Goal: Task Accomplishment & Management: Use online tool/utility

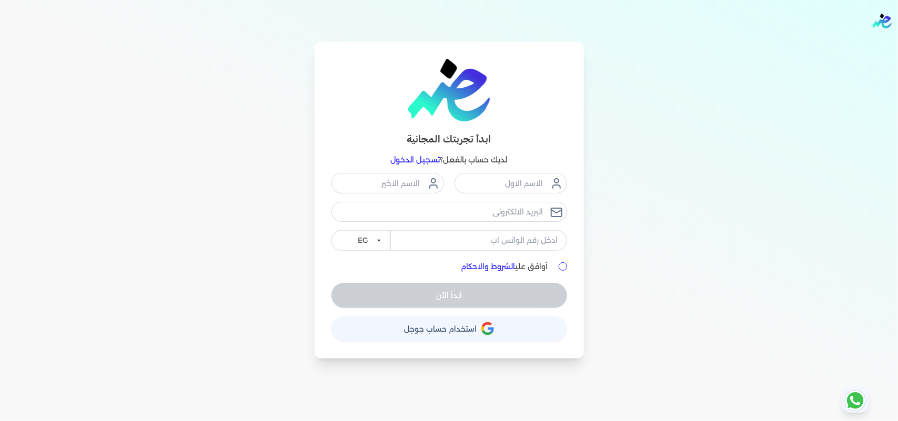
click at [422, 156] on link "تسجيل الدخول" at bounding box center [415, 159] width 49 height 9
click at [424, 159] on link "تسجيل الدخول" at bounding box center [415, 159] width 49 height 9
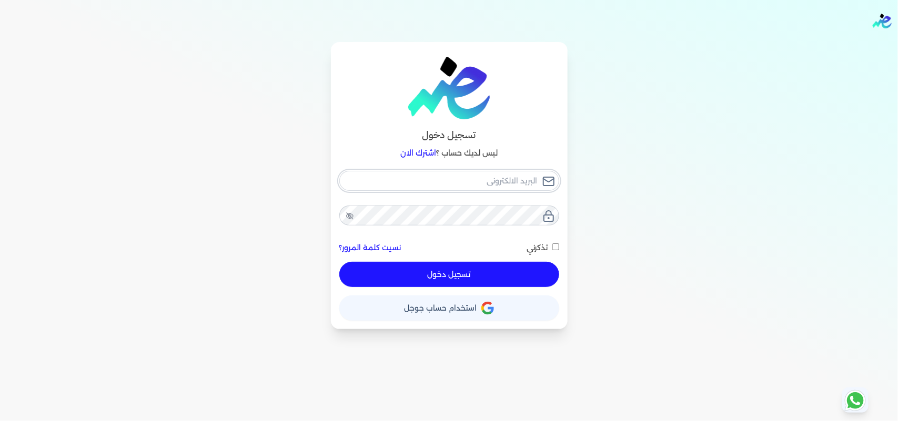
click at [475, 179] on input "email" at bounding box center [449, 181] width 220 height 20
type input "[EMAIL_ADDRESS][DOMAIN_NAME]"
click at [489, 275] on button "تسجيل دخول" at bounding box center [449, 274] width 220 height 25
checkbox input "false"
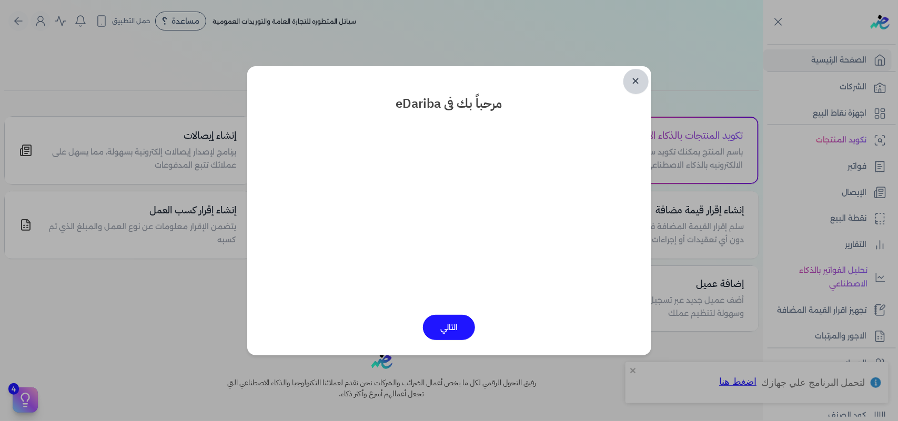
click at [637, 81] on link "✕" at bounding box center [635, 81] width 25 height 25
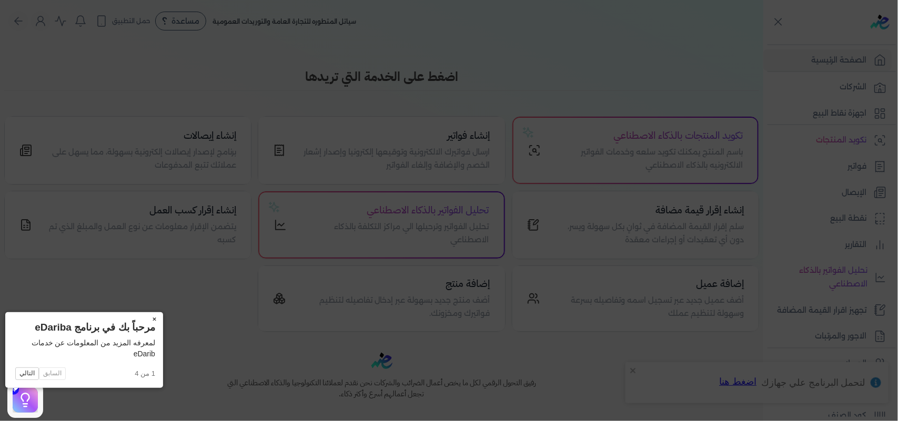
click at [146, 316] on button "×" at bounding box center [154, 319] width 17 height 15
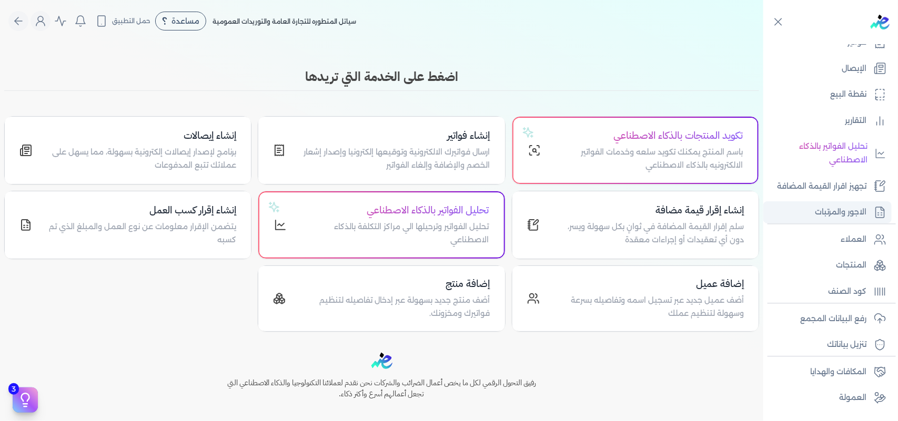
scroll to position [143, 0]
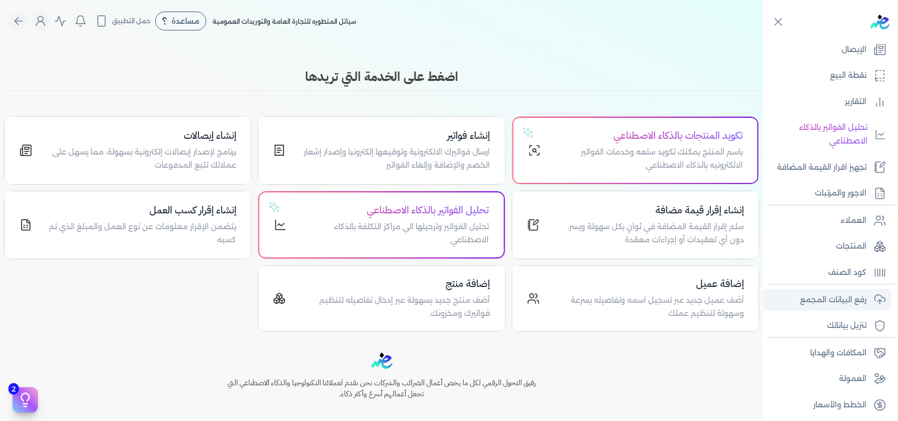
click at [847, 298] on p "رفع البيانات المجمع" at bounding box center [833, 300] width 66 height 14
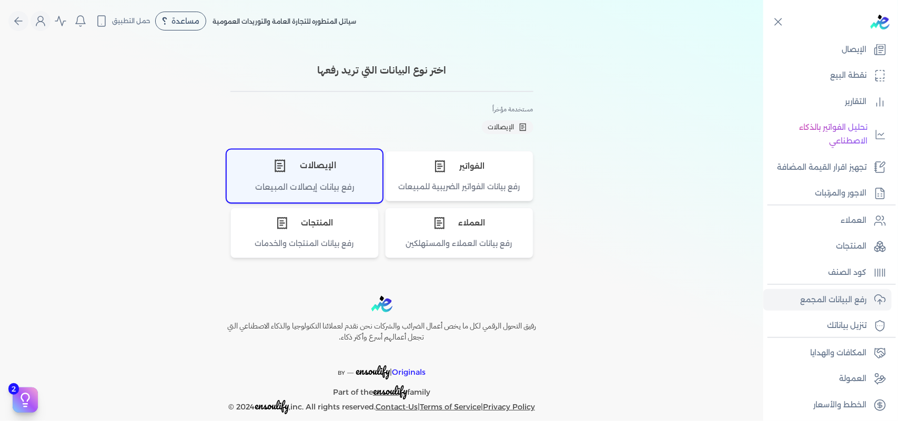
click at [324, 183] on div "رفع بيانات إيصالات المبيعات" at bounding box center [304, 191] width 155 height 21
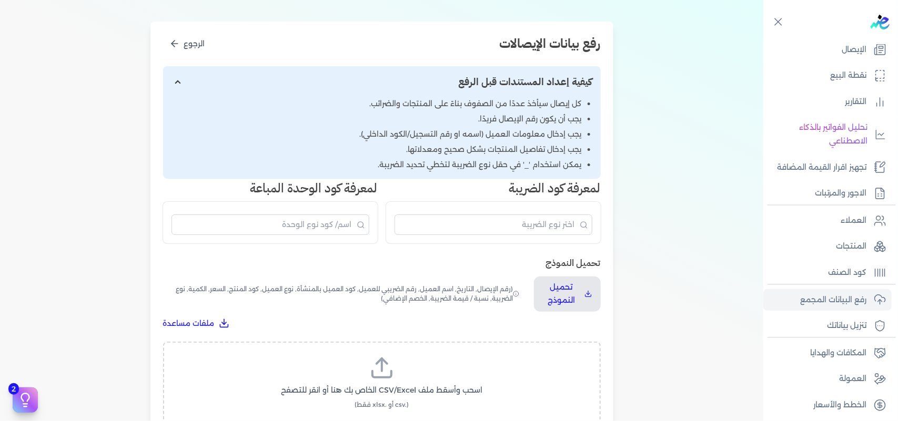
scroll to position [263, 0]
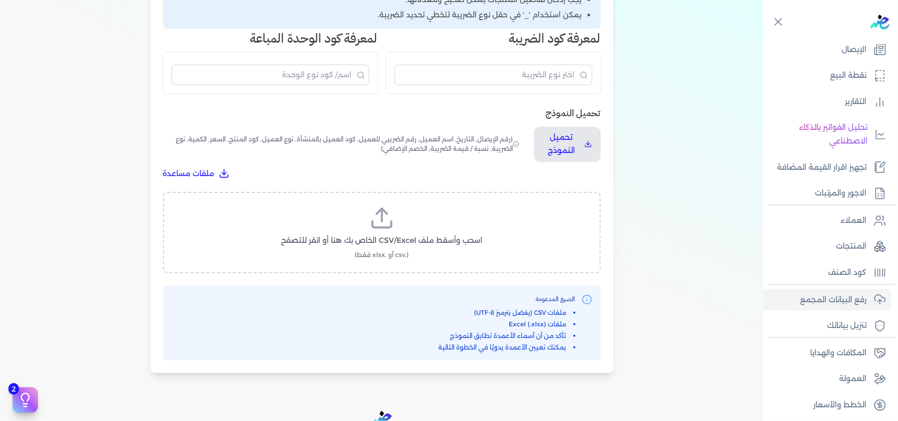
click at [396, 225] on label "اسحب وأسقط ملف CSV/Excel الخاص بك هنا أو انقر للتصفح (.csv أو .xlsx فقط)" at bounding box center [382, 233] width 410 height 54
click at [0, 0] on input "اسحب وأسقط ملف CSV/Excel الخاص بك هنا أو انقر للتصفح (.csv أو .xlsx فقط)" at bounding box center [0, 0] width 0 height 0
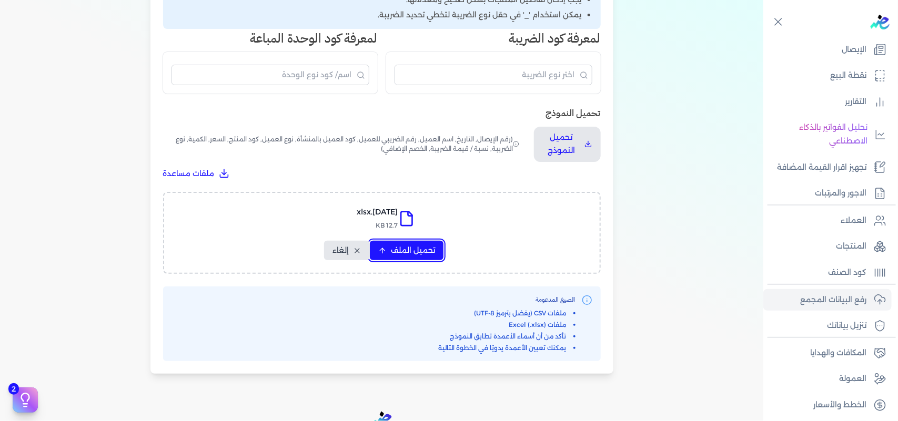
click at [416, 246] on span "تحميل الملف" at bounding box center [413, 250] width 44 height 11
select select "التاريخ"
select select "أسم العميل"
select select "نوع العميل"
select select "وصف البند"
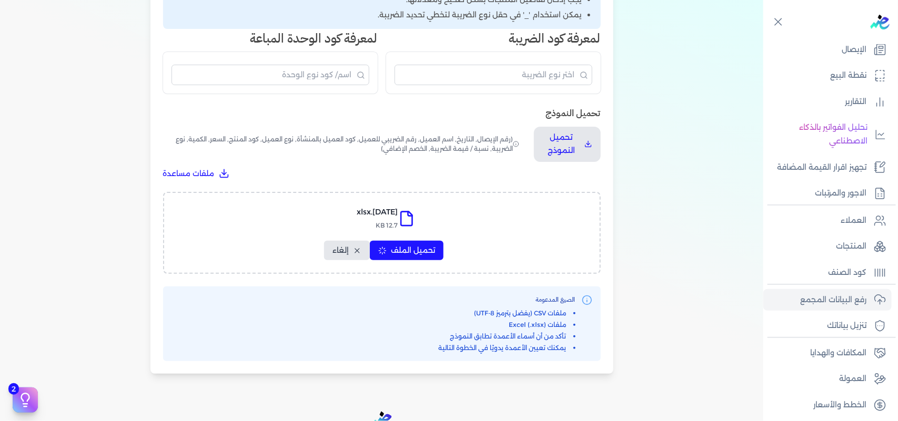
select select "السعر"
select select "الكمية"
select select "نوع الضريبة"
select select "نسبة / قيمة الضريبة"
select select "خصم اضافي"
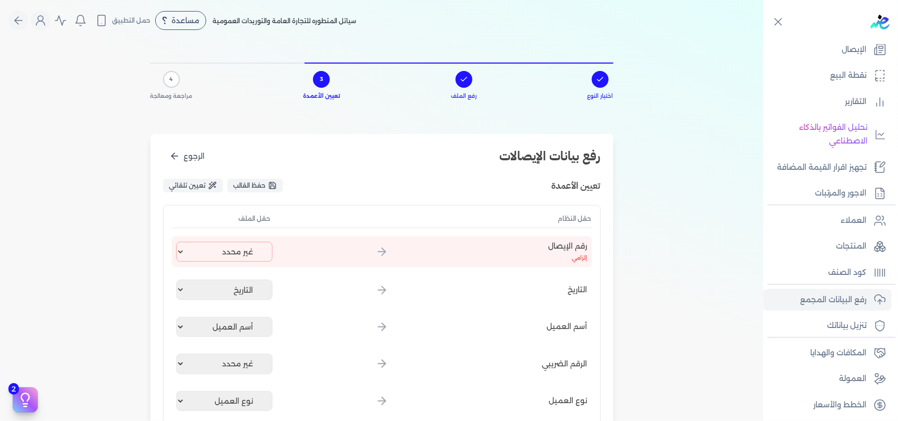
scroll to position [0, 0]
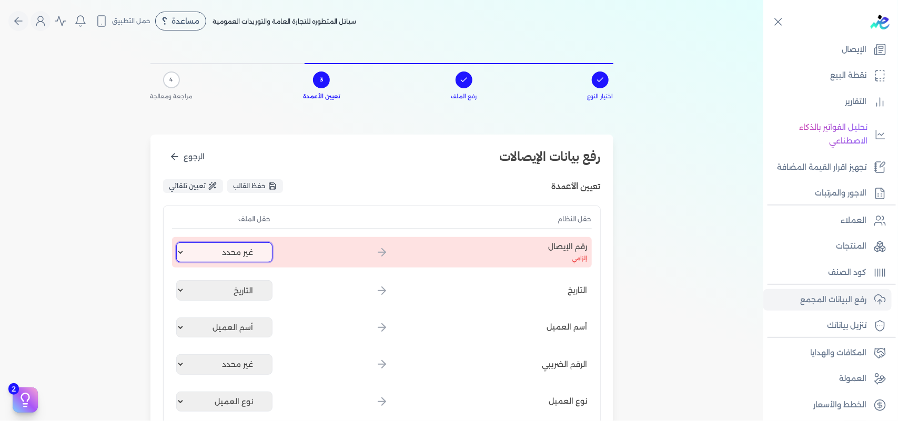
click at [242, 248] on select "غير محدد إيصال رقم التاريخ كود العميل بالمنشأة أسم العميل الرقم الضريبي للعميل …" at bounding box center [224, 252] width 97 height 20
select select "إيصال رقم"
click at [178, 242] on select "غير محدد إيصال رقم التاريخ كود العميل بالمنشأة أسم العميل الرقم الضريبي للعميل …" at bounding box center [224, 252] width 97 height 20
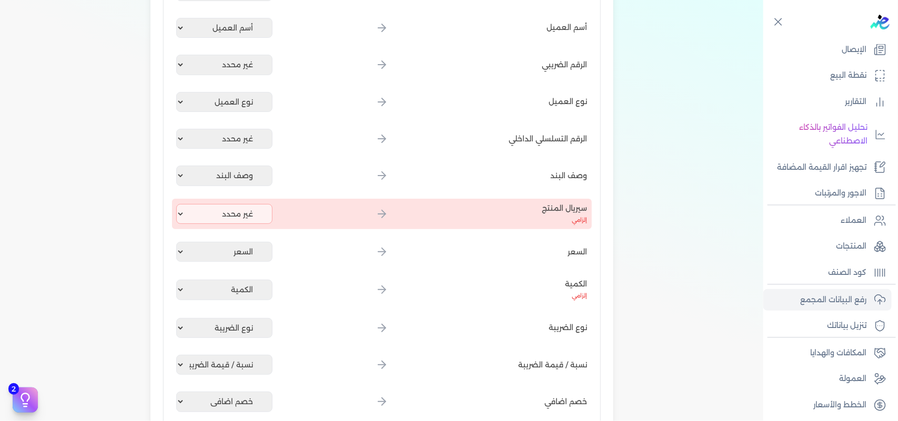
scroll to position [394, 0]
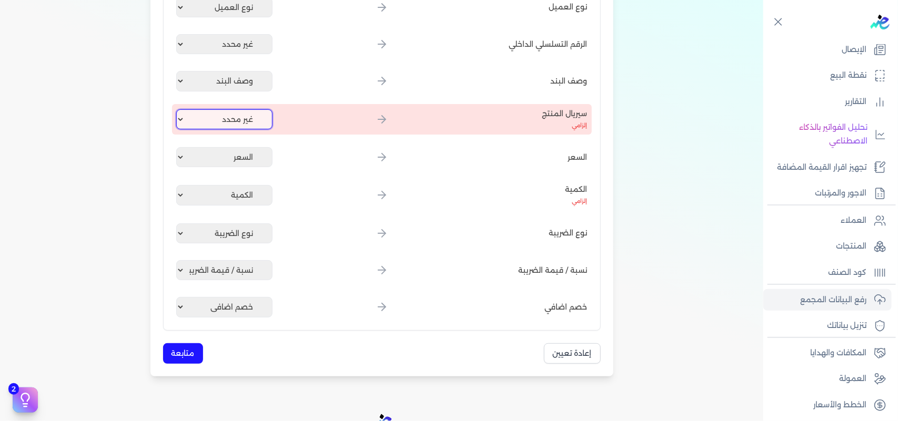
click at [223, 121] on select "غير محدد إيصال رقم التاريخ كود العميل بالمنشأة أسم العميل الرقم الضريبي للعميل …" at bounding box center [224, 119] width 97 height 20
select select "كود المنتج الداخلي"
click at [178, 109] on select "غير محدد إيصال رقم التاريخ كود العميل بالمنشأة أسم العميل الرقم الضريبي للعميل …" at bounding box center [224, 119] width 97 height 20
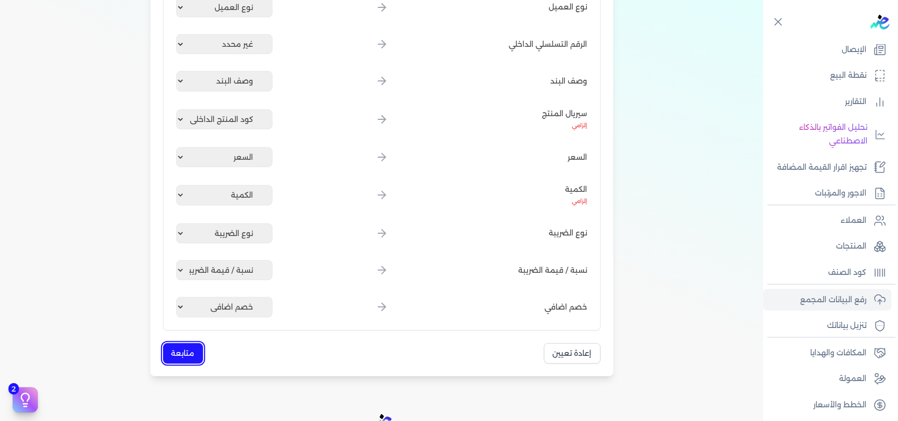
click at [195, 350] on button "متابعة" at bounding box center [183, 353] width 40 height 21
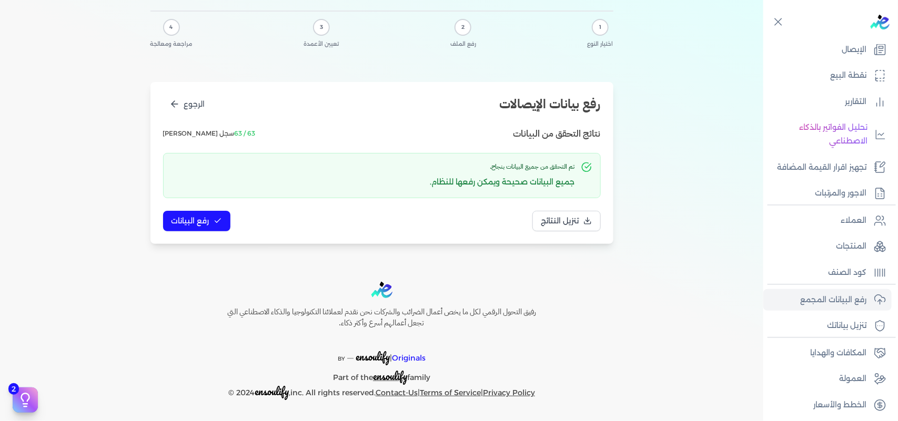
scroll to position [52, 0]
click at [212, 225] on button "رفع البيانات" at bounding box center [196, 222] width 67 height 21
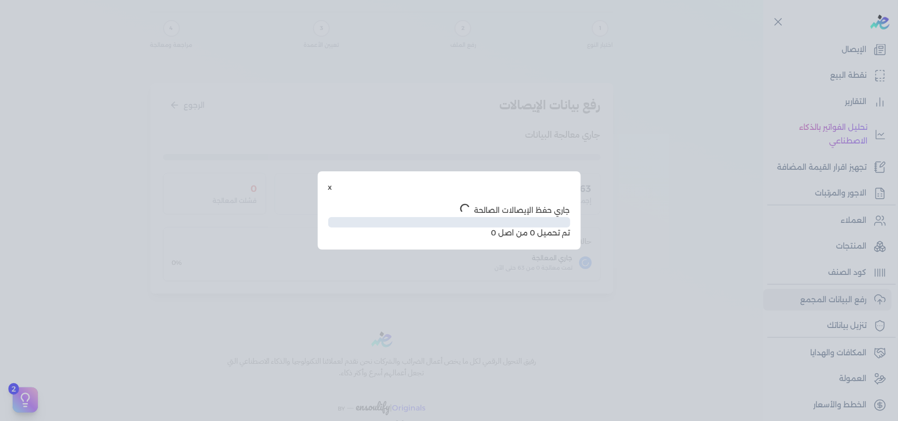
scroll to position [0, 0]
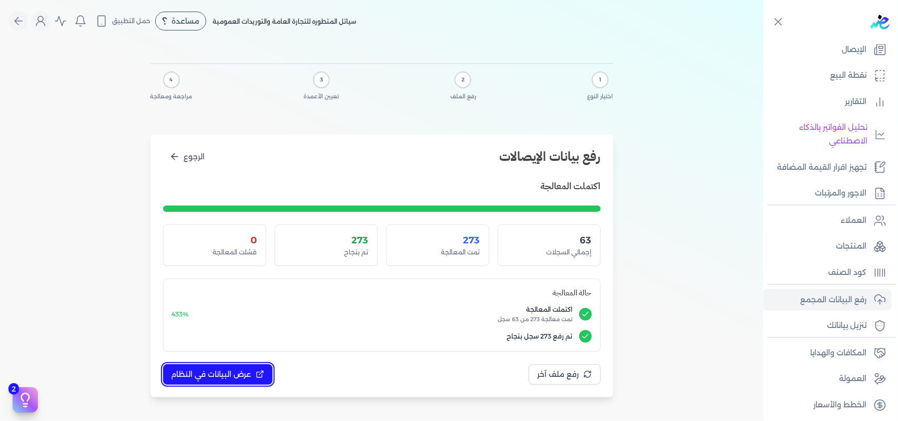
click at [220, 368] on button "عرض البيانات في النظام" at bounding box center [217, 374] width 109 height 21
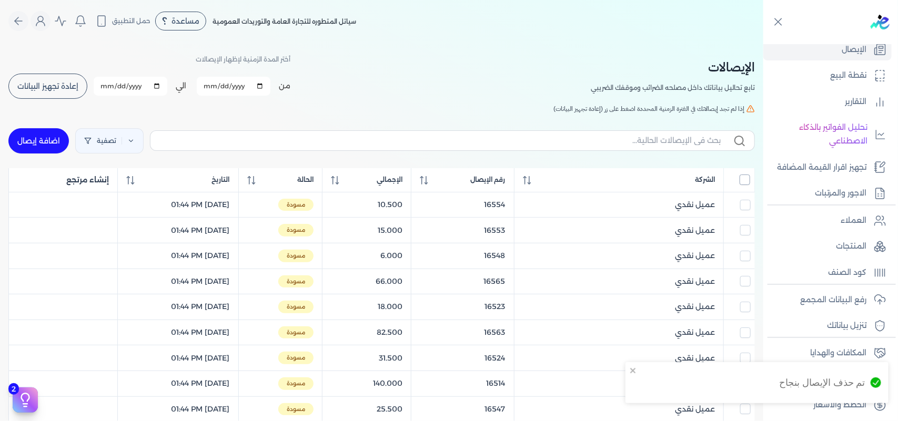
click at [747, 180] on input "All items unselected" at bounding box center [744, 180] width 11 height 11
checkbox input "true"
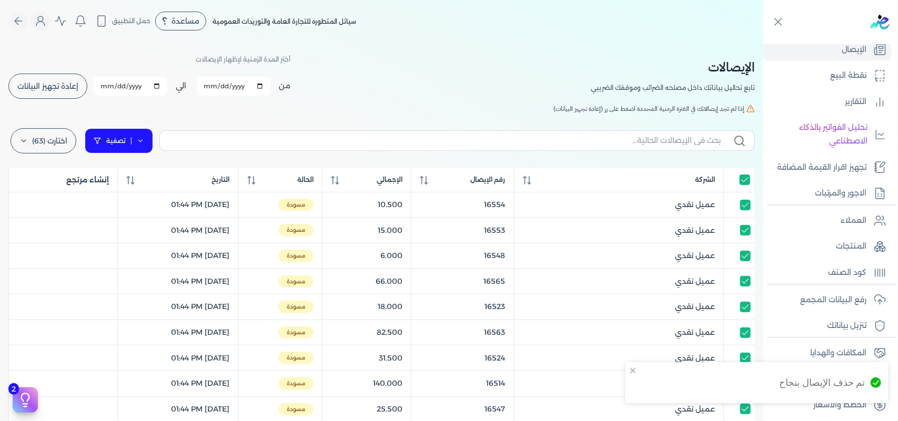
click at [117, 142] on link "تصفية" at bounding box center [119, 140] width 68 height 25
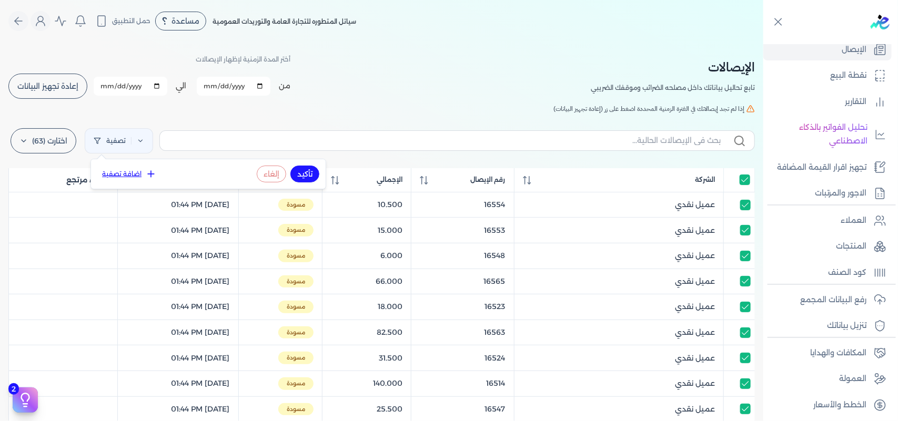
click at [140, 175] on button "اضافة تصفية" at bounding box center [129, 174] width 64 height 13
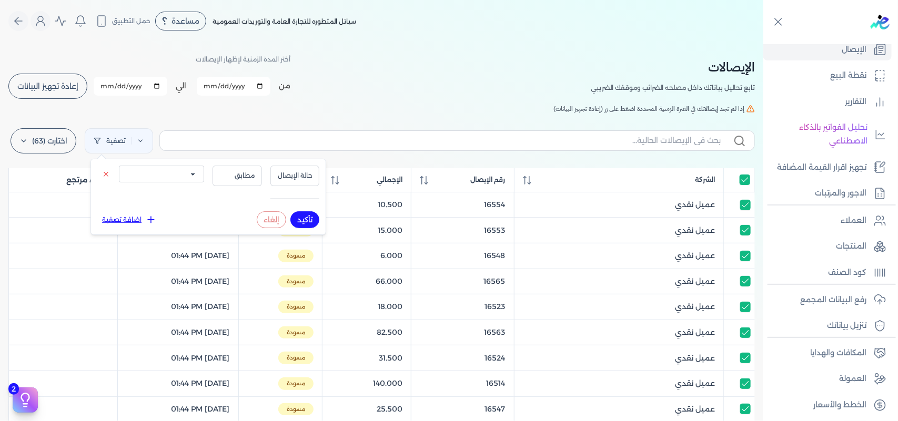
click at [174, 177] on select "الكل مقبولة غير مقبولة يتم مراجعتها ملغية مرفوضة مسودة" at bounding box center [161, 174] width 85 height 17
select select "draft"
click at [119, 166] on select "الكل مقبولة غير مقبولة يتم مراجعتها ملغية مرفوضة مسودة" at bounding box center [161, 174] width 85 height 17
click at [305, 218] on button "تأكيد" at bounding box center [304, 219] width 29 height 17
click at [361, 72] on div "الإيصالات تابع تحاليل بياناتك داخل مصلحه الضرائب وموقفك الضريبي أختر المدة الزم…" at bounding box center [381, 76] width 746 height 47
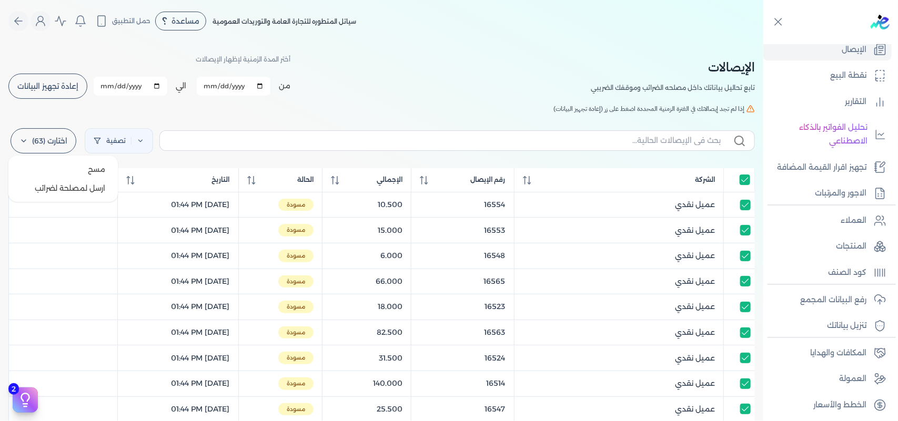
click at [43, 140] on label "اختارت (63)" at bounding box center [44, 140] width 66 height 25
click at [55, 184] on button "ارسل لمصلحة لضرائب" at bounding box center [63, 188] width 101 height 19
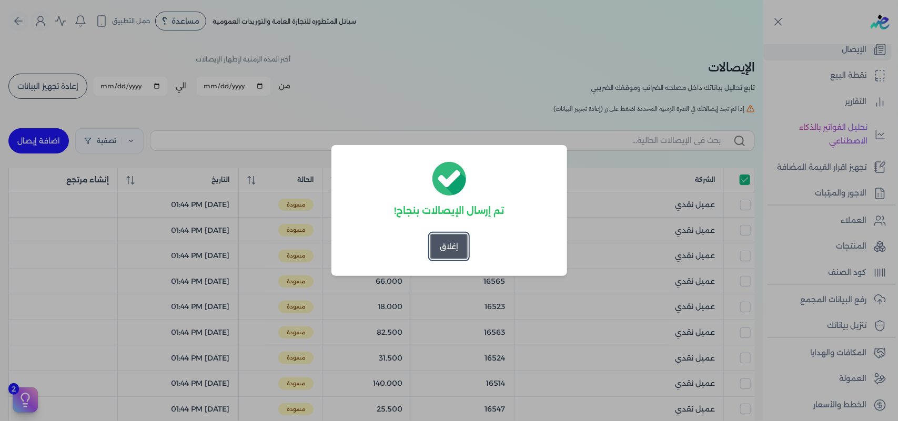
checkbox input "true"
click at [453, 240] on button "إغلاق" at bounding box center [448, 246] width 37 height 25
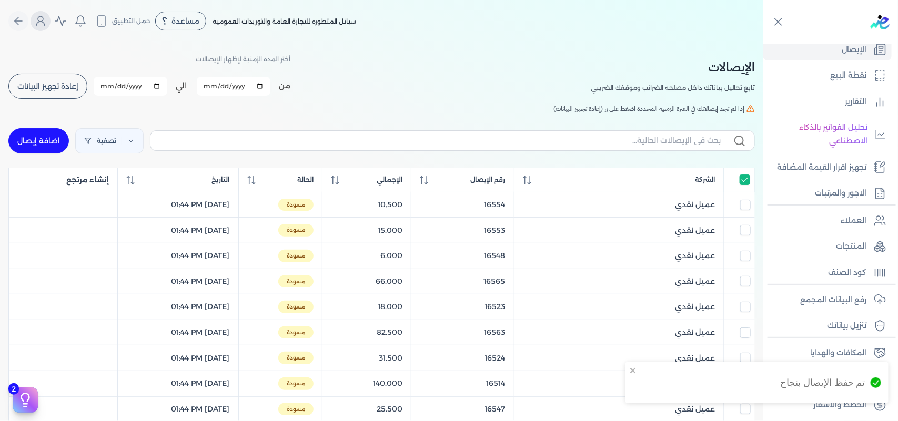
click at [42, 19] on circle "Global" at bounding box center [40, 18] width 5 height 5
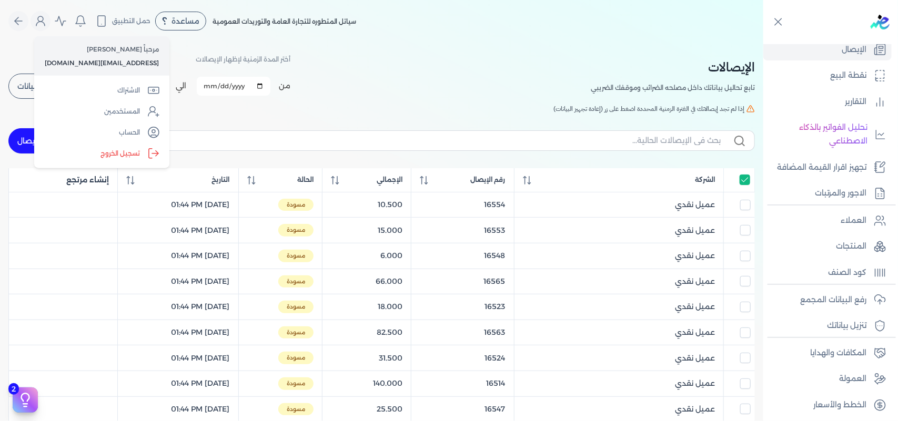
drag, startPoint x: 134, startPoint y: 146, endPoint x: 532, endPoint y: 2, distance: 423.0
click at [134, 147] on label "تسجيل الخروج" at bounding box center [101, 153] width 127 height 21
click at [763, 42] on input "Close" at bounding box center [763, 42] width 0 height 0
